Goal: Task Accomplishment & Management: Manage account settings

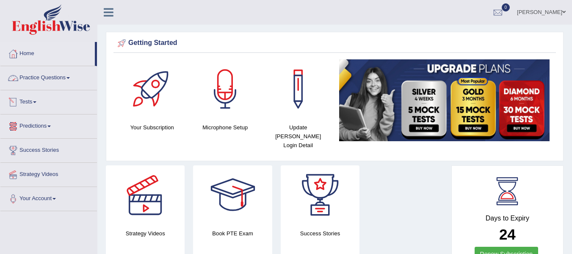
click at [45, 127] on link "Predictions" at bounding box center [48, 124] width 97 height 21
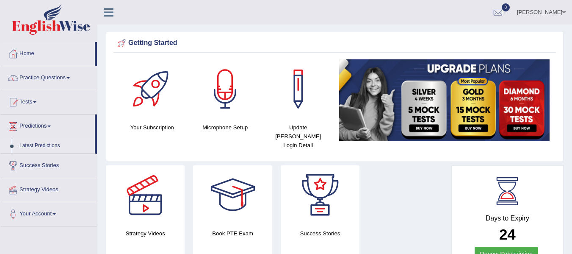
click at [46, 145] on link "Latest Predictions" at bounding box center [55, 145] width 79 height 15
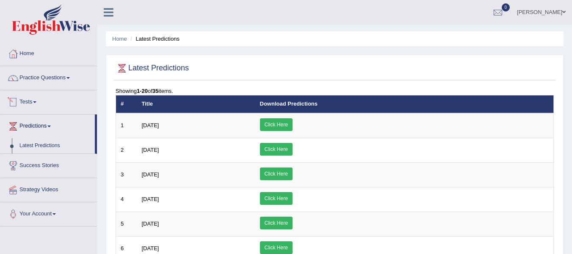
click at [38, 100] on link "Tests" at bounding box center [48, 100] width 97 height 21
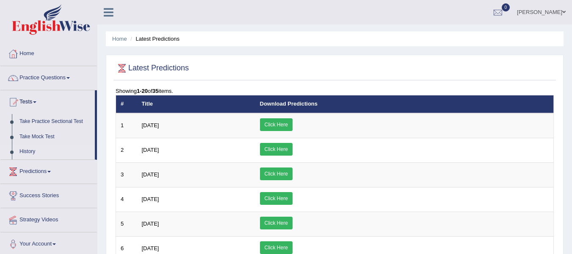
click at [36, 152] on link "History" at bounding box center [55, 151] width 79 height 15
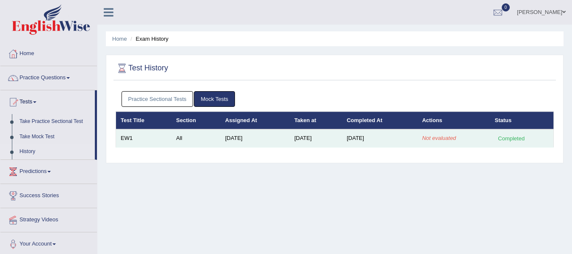
click at [466, 139] on td "Not evaluated" at bounding box center [453, 138] width 73 height 18
click at [215, 134] on td "All" at bounding box center [195, 138] width 49 height 18
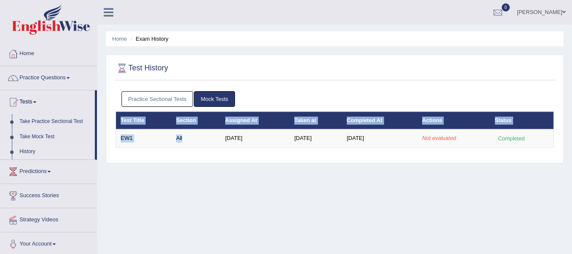
drag, startPoint x: 215, startPoint y: 134, endPoint x: 219, endPoint y: 152, distance: 17.8
click at [219, 152] on div "Practice Sectional Tests Mock Tests Test Title Section Assigned At Taken at Com…" at bounding box center [334, 123] width 442 height 72
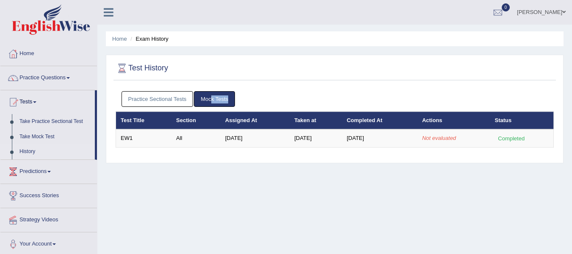
drag, startPoint x: 196, startPoint y: 206, endPoint x: 211, endPoint y: 95, distance: 112.3
click at [211, 95] on div "Home Exam History Test History Practice Sectional Tests Mock Tests Test Title S…" at bounding box center [334, 211] width 475 height 423
click at [211, 95] on link "Mock Tests" at bounding box center [214, 99] width 41 height 16
click at [224, 168] on div "Home Exam History Test History Practice Sectional Tests Mock Tests Test Title S…" at bounding box center [334, 211] width 475 height 423
click at [222, 102] on link "Mock Tests" at bounding box center [214, 99] width 41 height 16
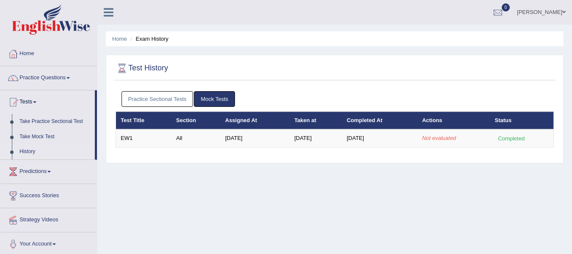
click at [222, 102] on link "Mock Tests" at bounding box center [214, 99] width 41 height 16
click at [167, 94] on link "Practice Sectional Tests" at bounding box center [158, 99] width 72 height 16
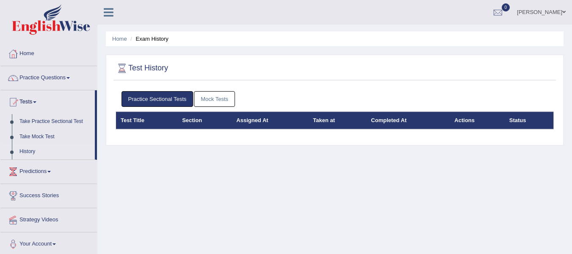
click at [210, 102] on link "Mock Tests" at bounding box center [214, 99] width 41 height 16
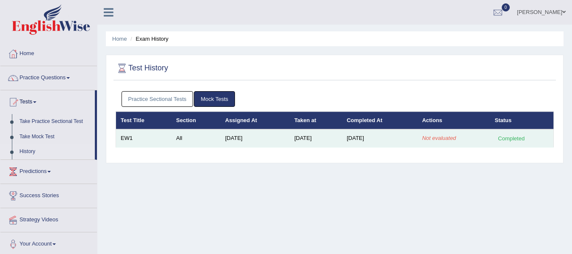
click at [373, 143] on td "Aug 14, 2025" at bounding box center [379, 138] width 75 height 18
click at [152, 145] on td "EW1" at bounding box center [144, 138] width 56 height 18
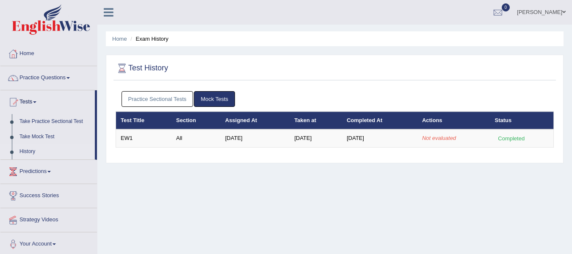
click at [315, 68] on div at bounding box center [335, 68] width 438 height 17
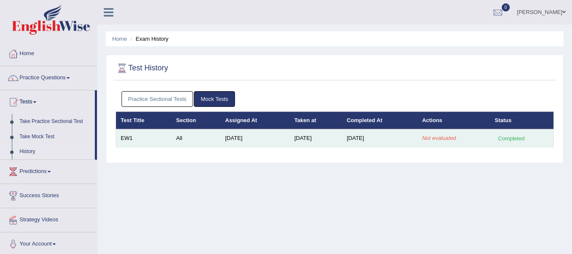
click at [318, 140] on td "Aug 14, 2025" at bounding box center [316, 138] width 52 height 18
click at [328, 144] on td "Aug 14, 2025" at bounding box center [316, 138] width 52 height 18
click at [265, 141] on td "Aug 7, 2025" at bounding box center [255, 138] width 69 height 18
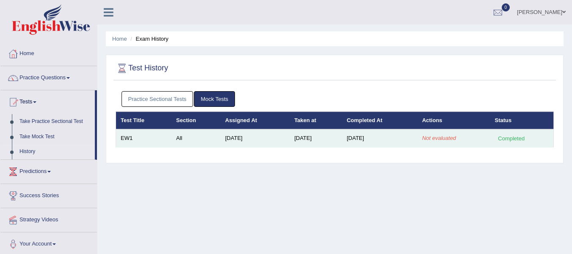
click at [265, 141] on td "Aug 7, 2025" at bounding box center [255, 138] width 69 height 18
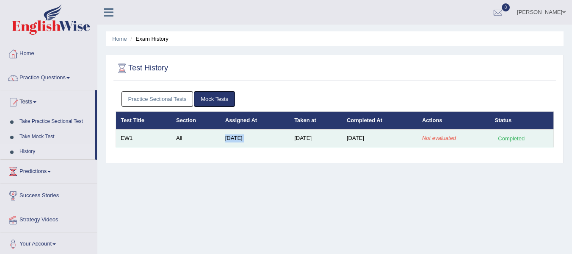
click at [265, 141] on td "Aug 7, 2025" at bounding box center [255, 138] width 69 height 18
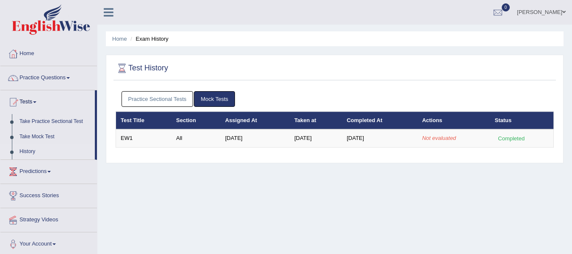
click at [356, 94] on ul "Practice Sectional Tests Mock Tests" at bounding box center [335, 99] width 427 height 16
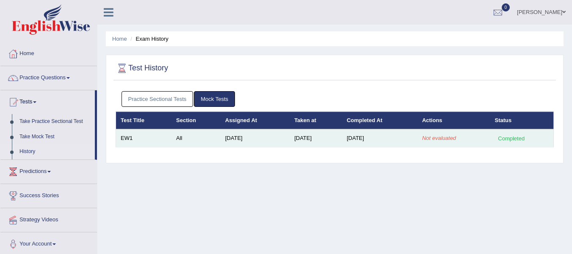
click at [436, 131] on td "Not evaluated" at bounding box center [453, 138] width 73 height 18
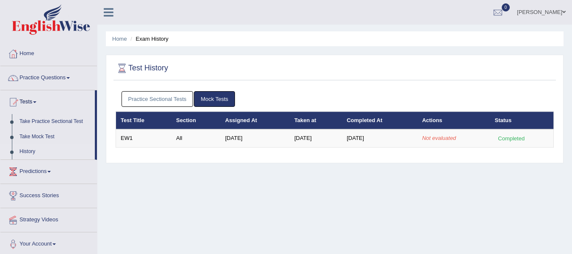
click at [41, 155] on link "History" at bounding box center [55, 151] width 79 height 15
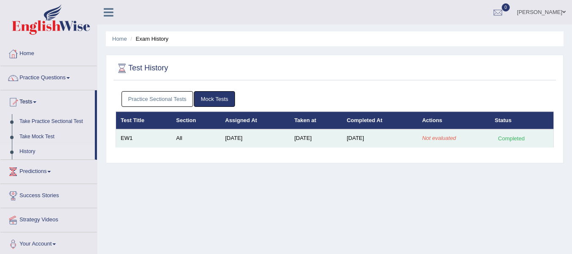
click at [136, 137] on td "EW1" at bounding box center [144, 138] width 56 height 18
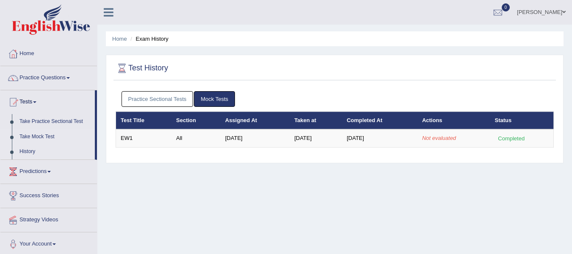
click at [46, 138] on link "Take Mock Test" at bounding box center [55, 136] width 79 height 15
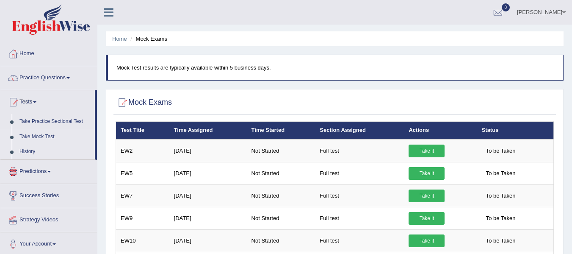
click at [35, 154] on link "History" at bounding box center [55, 151] width 79 height 15
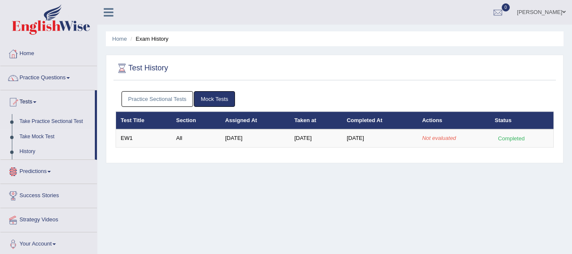
click at [40, 133] on link "Take Mock Test" at bounding box center [55, 136] width 79 height 15
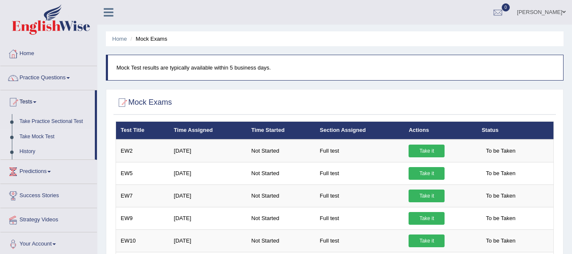
click at [36, 150] on link "History" at bounding box center [55, 151] width 79 height 15
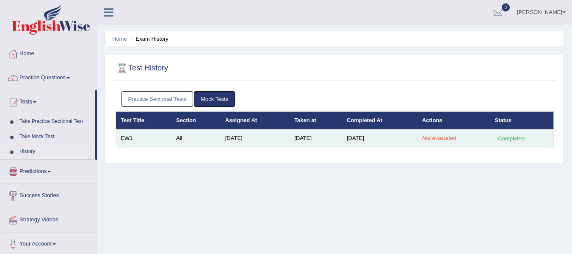
click at [197, 133] on td "All" at bounding box center [195, 138] width 49 height 18
click at [205, 139] on td "All" at bounding box center [195, 138] width 49 height 18
click at [523, 142] on div "Completed" at bounding box center [511, 138] width 33 height 9
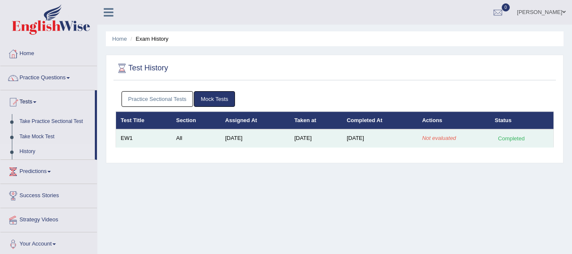
click at [523, 142] on div "Completed" at bounding box center [511, 138] width 33 height 9
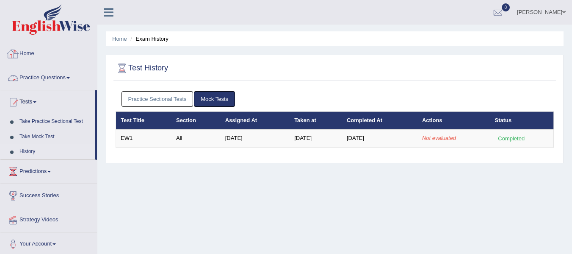
click at [55, 60] on link "Home" at bounding box center [48, 52] width 97 height 21
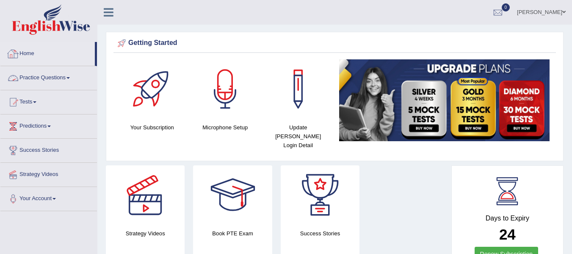
click at [141, 12] on div "Suman Gurung Toggle navigation Username: Suman_Gurung Access Type: Online Subsc…" at bounding box center [334, 12] width 475 height 25
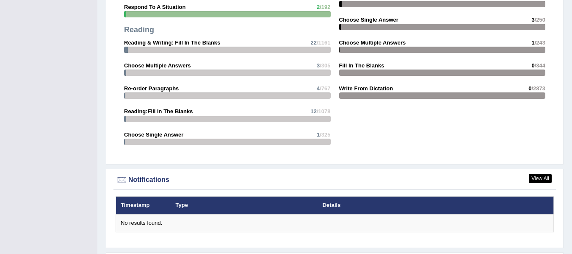
scroll to position [966, 0]
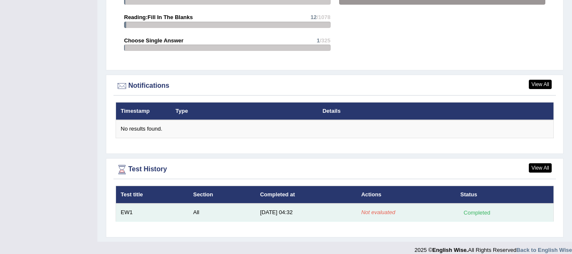
click at [293, 207] on td "8/14/25 04:32" at bounding box center [305, 212] width 101 height 18
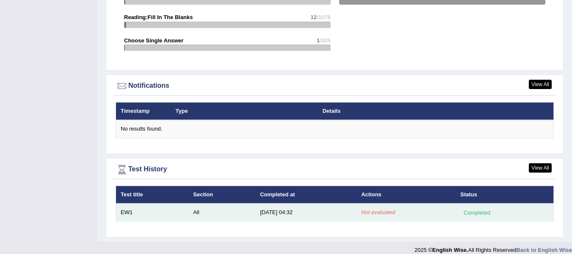
click at [293, 207] on td "8/14/25 04:32" at bounding box center [305, 212] width 101 height 18
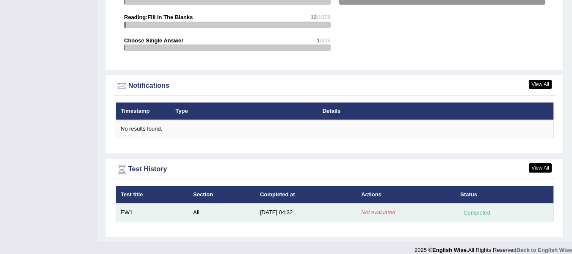
click at [293, 207] on td "8/14/25 04:32" at bounding box center [305, 212] width 101 height 18
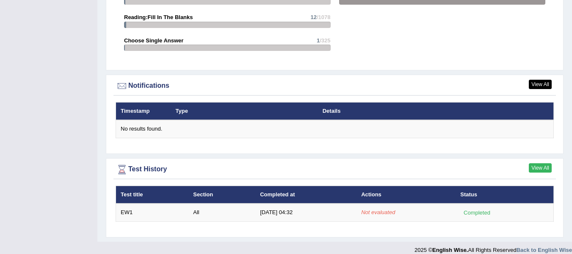
click at [539, 163] on link "View All" at bounding box center [540, 167] width 23 height 9
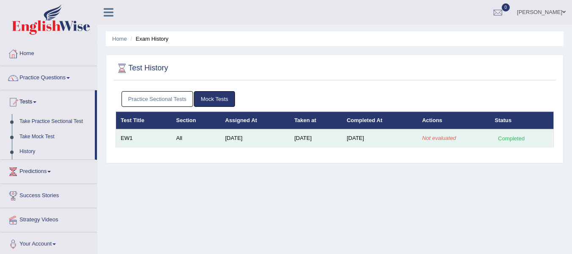
click at [439, 136] on em "Not evaluated" at bounding box center [439, 138] width 34 height 6
click at [417, 141] on td "[DATE]" at bounding box center [379, 138] width 75 height 18
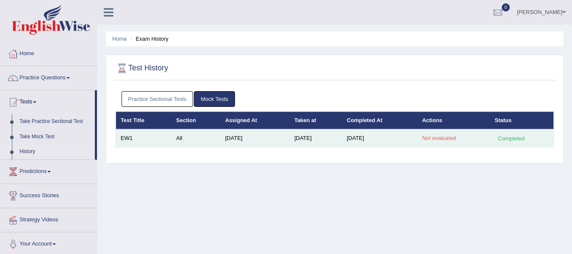
click at [417, 141] on td "[DATE]" at bounding box center [379, 138] width 75 height 18
click at [404, 143] on td "[DATE]" at bounding box center [379, 138] width 75 height 18
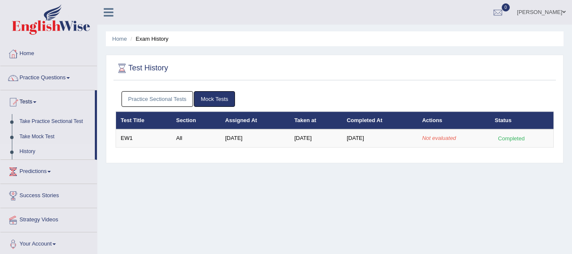
click at [394, 159] on div "Test History Practice Sectional Tests Mock Tests Test Title Section Assigned At…" at bounding box center [335, 109] width 458 height 108
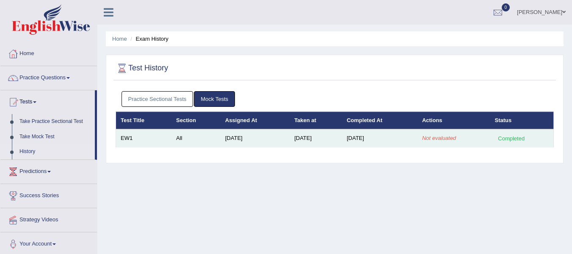
click at [394, 144] on td "[DATE]" at bounding box center [379, 138] width 75 height 18
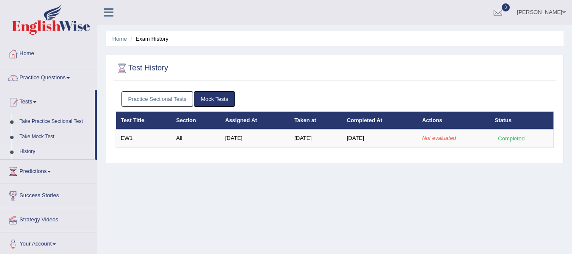
click at [360, 189] on div "Home Exam History Test History Practice Sectional Tests Mock Tests Test Title S…" at bounding box center [334, 211] width 475 height 423
click at [173, 98] on link "Practice Sectional Tests" at bounding box center [158, 99] width 72 height 16
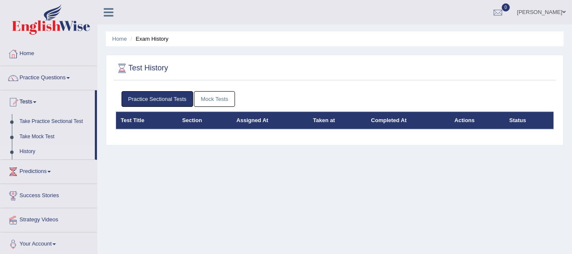
click at [205, 99] on link "Mock Tests" at bounding box center [214, 99] width 41 height 16
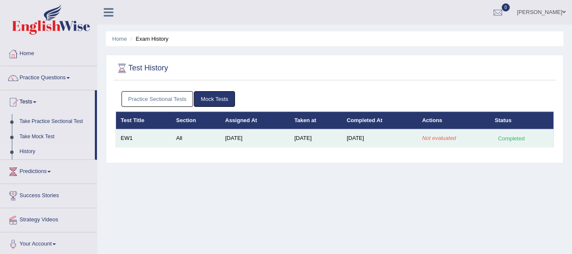
click at [228, 144] on td "[DATE]" at bounding box center [255, 138] width 69 height 18
click at [228, 144] on td "Aug 7, 2025" at bounding box center [255, 138] width 69 height 18
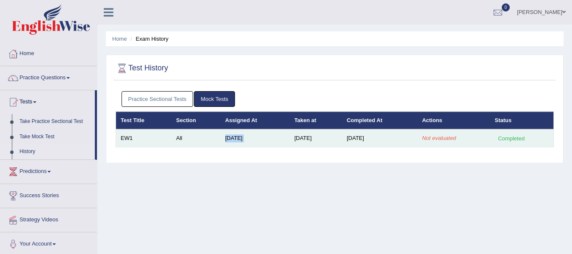
click at [228, 144] on td "Aug 7, 2025" at bounding box center [255, 138] width 69 height 18
click at [290, 144] on td "Aug 14, 2025" at bounding box center [316, 138] width 52 height 18
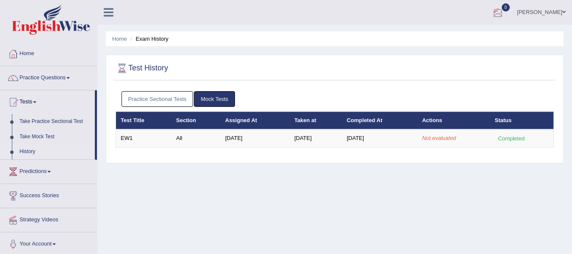
click at [504, 14] on div at bounding box center [498, 12] width 13 height 13
click at [475, 40] on li "See All Alerts" at bounding box center [447, 35] width 121 height 17
click at [475, 40] on ul "Home Exam History" at bounding box center [335, 38] width 458 height 15
click at [558, 12] on link "Suman Gurung" at bounding box center [541, 11] width 61 height 22
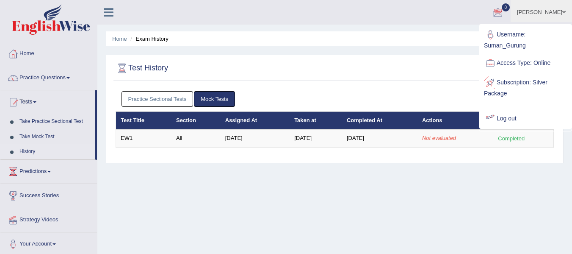
click at [520, 117] on link "Log out" at bounding box center [525, 118] width 91 height 19
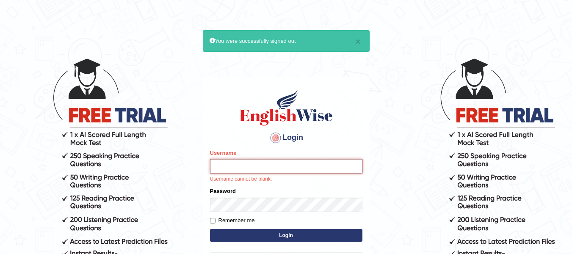
type input "Suman_Gurung"
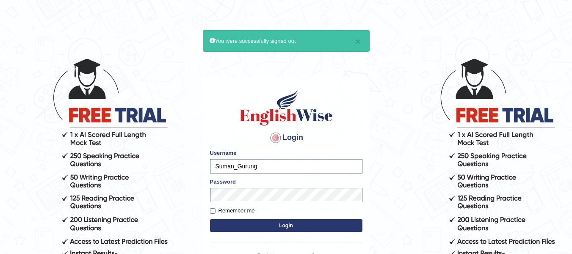
drag, startPoint x: 292, startPoint y: 229, endPoint x: 318, endPoint y: 252, distance: 34.9
click at [318, 252] on div "Login Please fix the following errors: Username Suman_Gurung Password Remember …" at bounding box center [286, 183] width 167 height 212
click at [309, 227] on button "Login" at bounding box center [286, 225] width 152 height 13
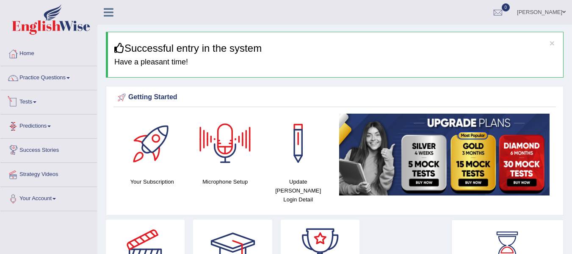
click at [42, 108] on link "Tests" at bounding box center [48, 100] width 97 height 21
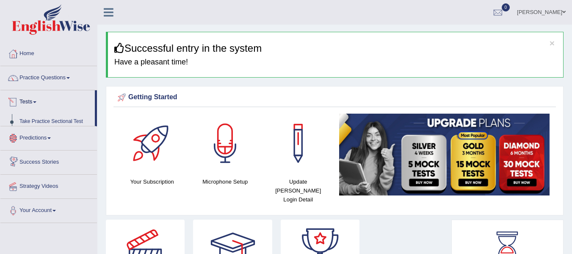
click at [42, 108] on link "Tests" at bounding box center [47, 100] width 94 height 21
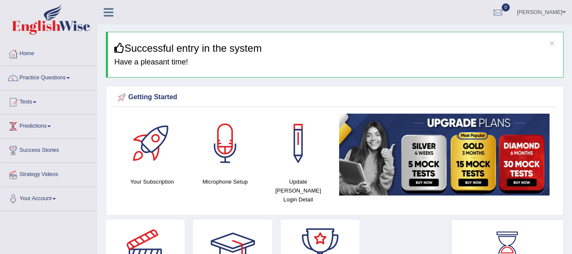
click at [32, 105] on link "Tests" at bounding box center [48, 100] width 97 height 21
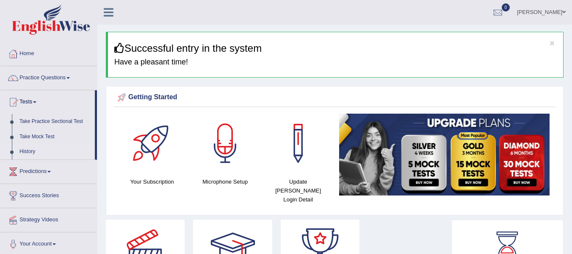
click at [35, 151] on link "History" at bounding box center [55, 151] width 79 height 15
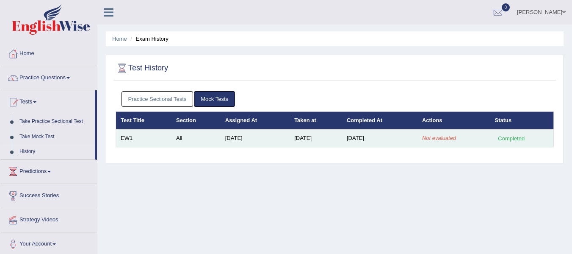
click at [319, 137] on td "Aug 14, 2025" at bounding box center [316, 138] width 52 height 18
click at [506, 144] on td "Completed" at bounding box center [522, 138] width 64 height 18
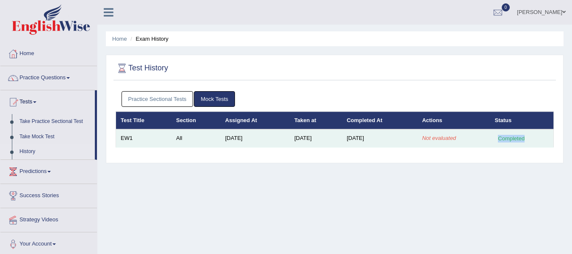
click at [506, 144] on td "Completed" at bounding box center [522, 138] width 64 height 18
click at [463, 142] on td "Not evaluated" at bounding box center [453, 138] width 73 height 18
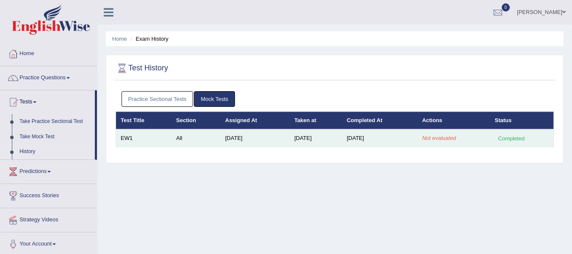
click at [463, 142] on td "Not evaluated" at bounding box center [453, 138] width 73 height 18
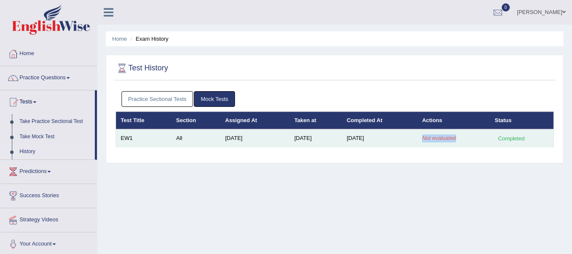
click at [463, 142] on td "Not evaluated" at bounding box center [453, 138] width 73 height 18
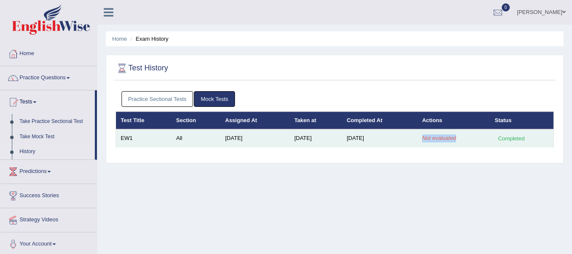
click at [475, 143] on td "Not evaluated" at bounding box center [453, 138] width 73 height 18
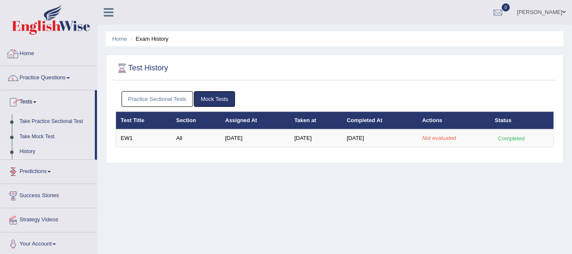
click at [29, 47] on link "Home" at bounding box center [48, 52] width 97 height 21
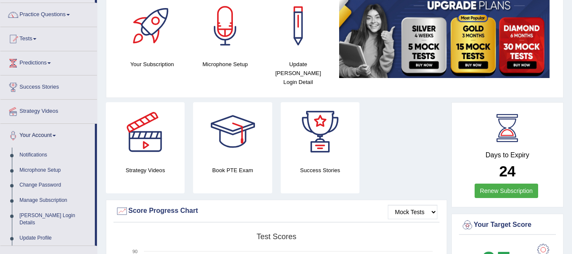
scroll to position [119, 0]
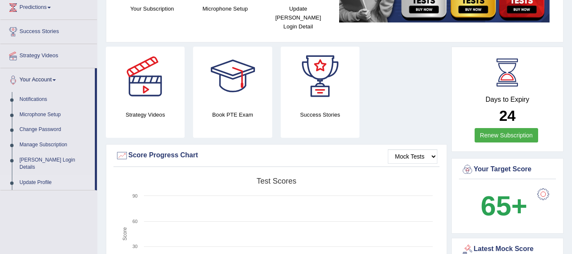
click at [39, 179] on link "Update Profile" at bounding box center [55, 182] width 79 height 15
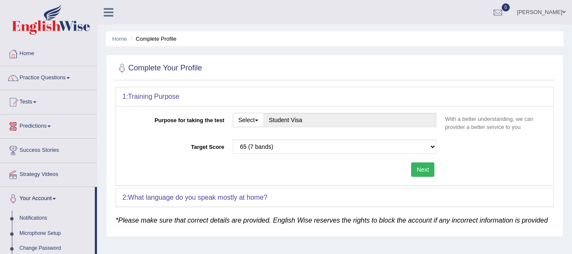
click at [206, 37] on ul "Home Complete Profile" at bounding box center [335, 38] width 458 height 15
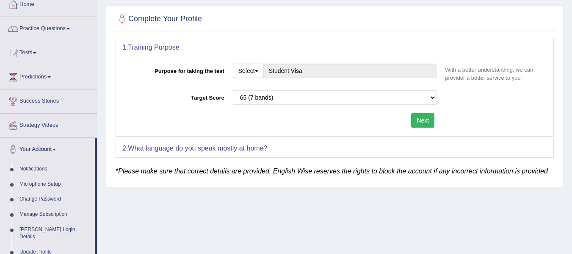
scroll to position [51, 0]
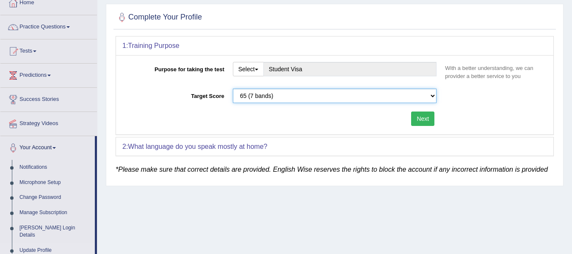
click at [259, 95] on select "Please select the correct value 50 (6 bands) 58 (6.5 bands) 65 (7 bands) 79 (8 …" at bounding box center [335, 95] width 204 height 14
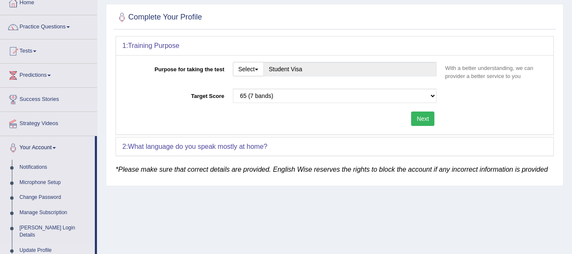
click at [182, 207] on div "Home Complete Profile Complete Your Profile 1: Training Purpose Purpose for tak…" at bounding box center [334, 160] width 475 height 423
click at [248, 69] on button "Select" at bounding box center [248, 69] width 31 height 14
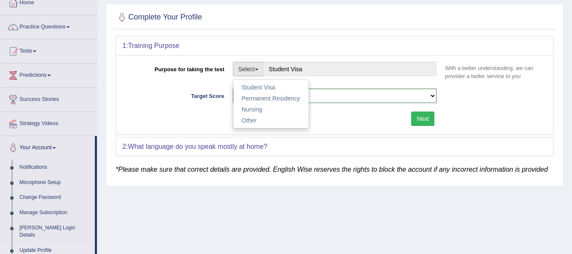
click at [248, 69] on button "Select" at bounding box center [248, 69] width 31 height 14
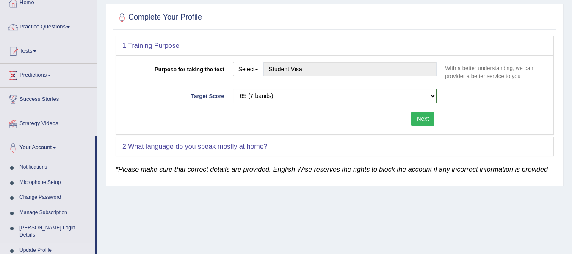
click at [201, 224] on div "Home Complete Profile Complete Your Profile 1: Training Purpose Purpose for tak…" at bounding box center [334, 160] width 475 height 423
click at [44, 54] on link "Tests" at bounding box center [48, 49] width 97 height 21
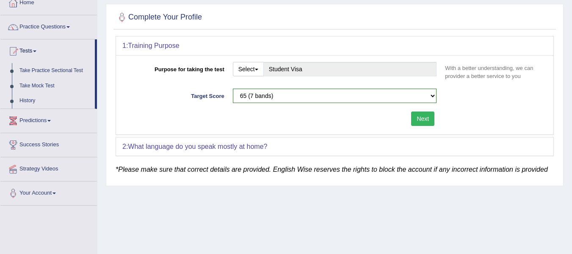
click at [47, 119] on link "Predictions" at bounding box center [48, 119] width 97 height 21
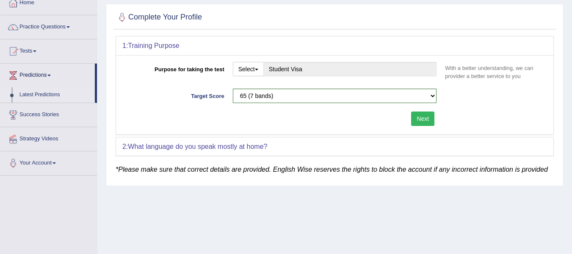
click at [48, 94] on link "Latest Predictions" at bounding box center [55, 94] width 79 height 15
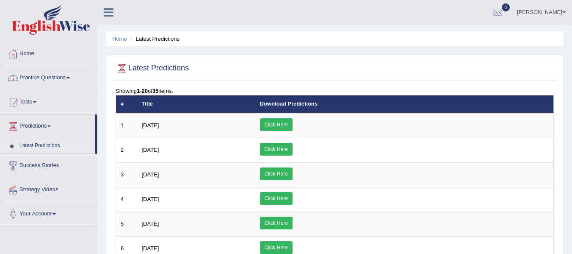
click at [236, 61] on div at bounding box center [335, 68] width 438 height 17
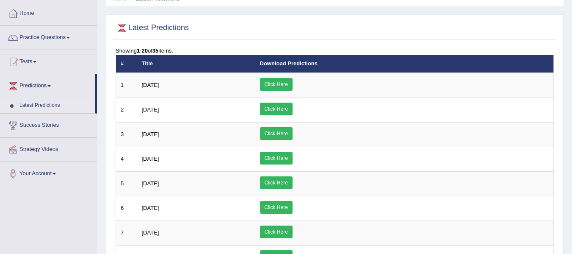
scroll to position [51, 0]
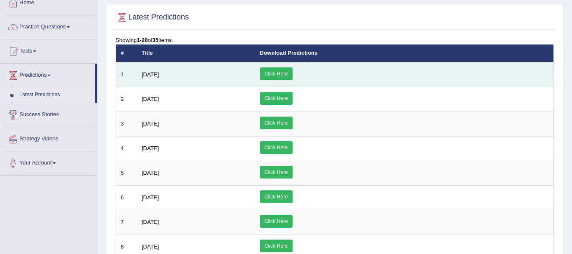
click at [293, 70] on link "Click Here" at bounding box center [276, 73] width 33 height 13
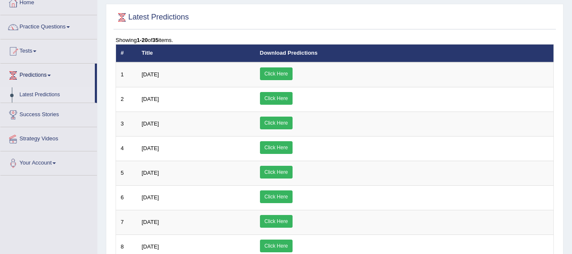
click at [213, 8] on div "Latest Predictions" at bounding box center [334, 18] width 442 height 21
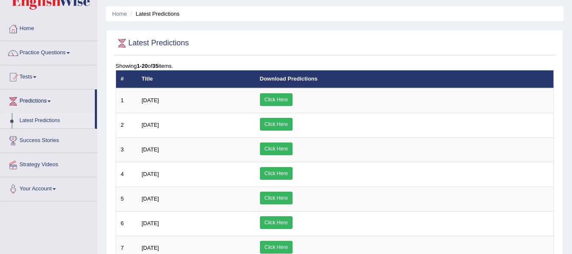
scroll to position [0, 0]
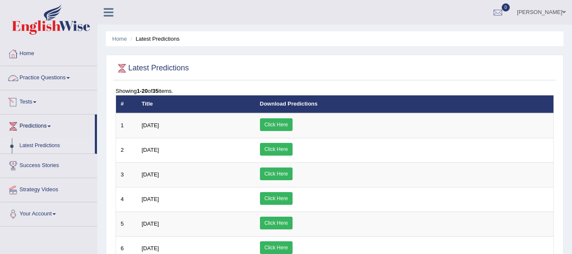
click at [29, 101] on link "Tests" at bounding box center [48, 100] width 97 height 21
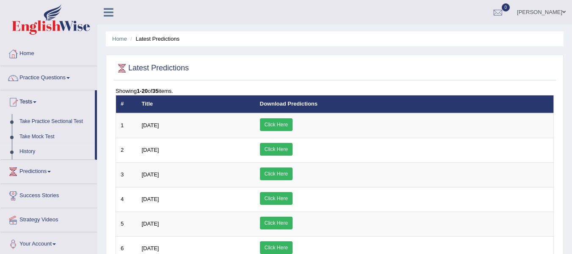
click at [39, 145] on link "History" at bounding box center [55, 151] width 79 height 15
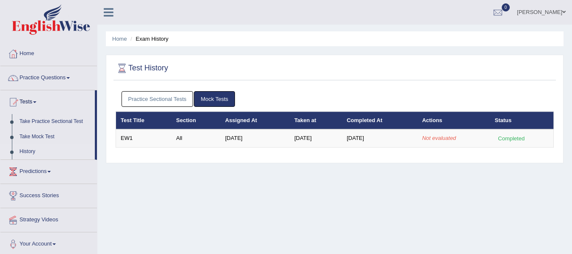
click at [334, 135] on td "Aug 14, 2025" at bounding box center [316, 138] width 52 height 18
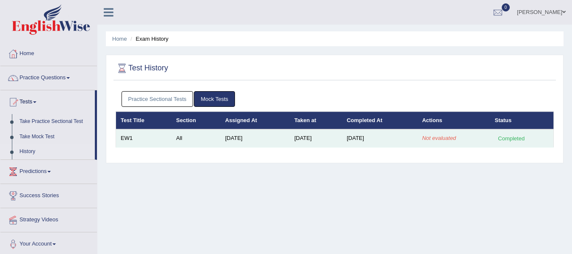
click at [342, 139] on td "Aug 14, 2025" at bounding box center [316, 138] width 52 height 18
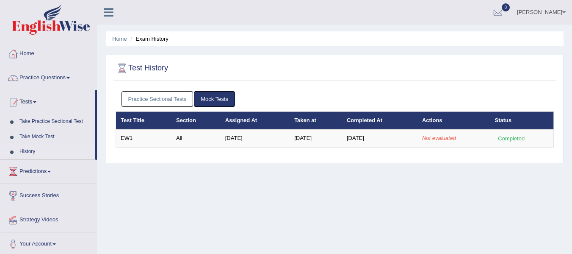
click at [548, 8] on link "Suman Gurung" at bounding box center [541, 11] width 61 height 22
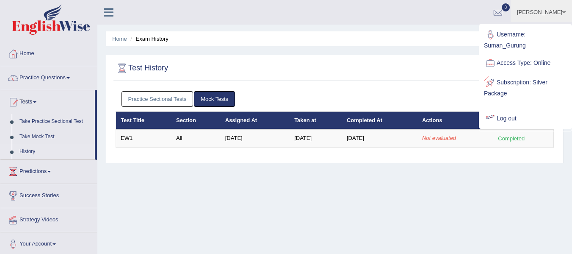
click at [514, 119] on link "Log out" at bounding box center [525, 118] width 91 height 19
